Goal: Check status: Check status

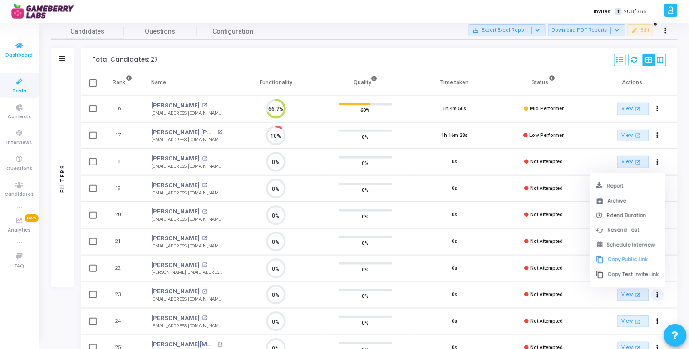
click at [19, 50] on icon at bounding box center [19, 45] width 19 height 11
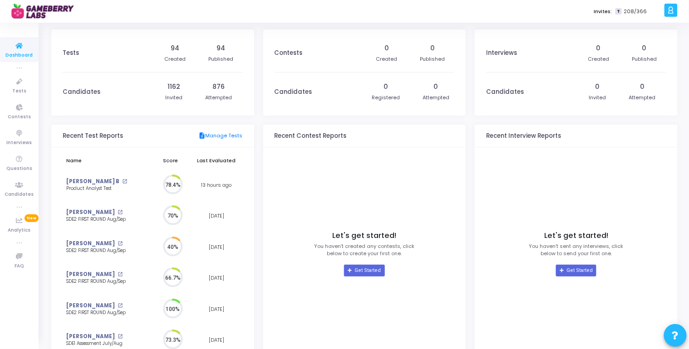
scroll to position [20, 10]
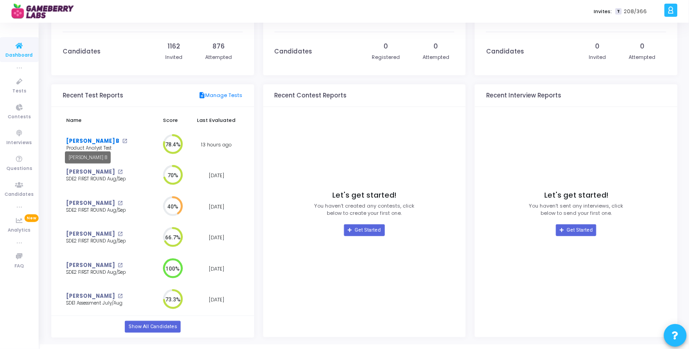
click at [77, 142] on link "[PERSON_NAME] B" at bounding box center [92, 141] width 53 height 8
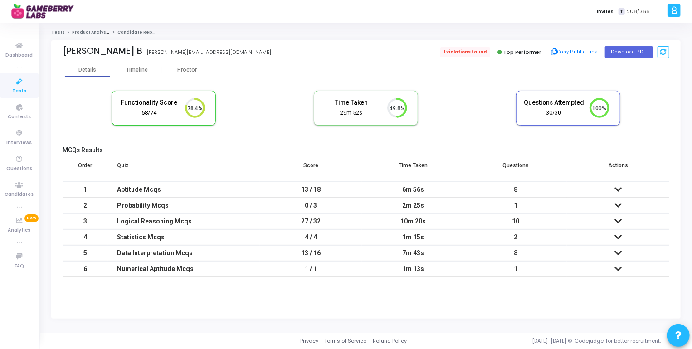
click at [474, 52] on span "1 violations found" at bounding box center [466, 52] width 50 height 10
